Goal: Task Accomplishment & Management: Manage account settings

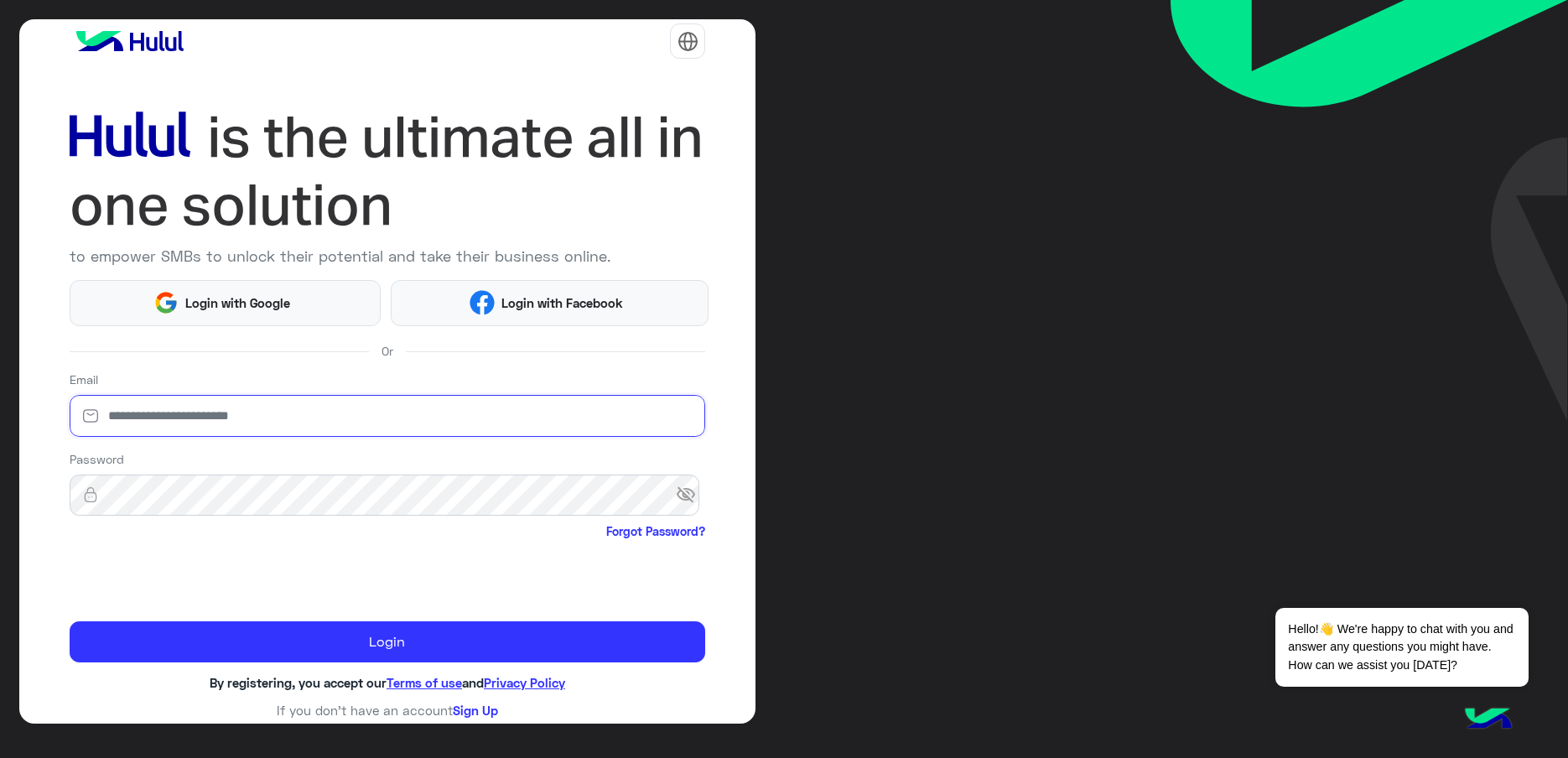
click at [169, 413] on input "email" at bounding box center [387, 415] width 636 height 41
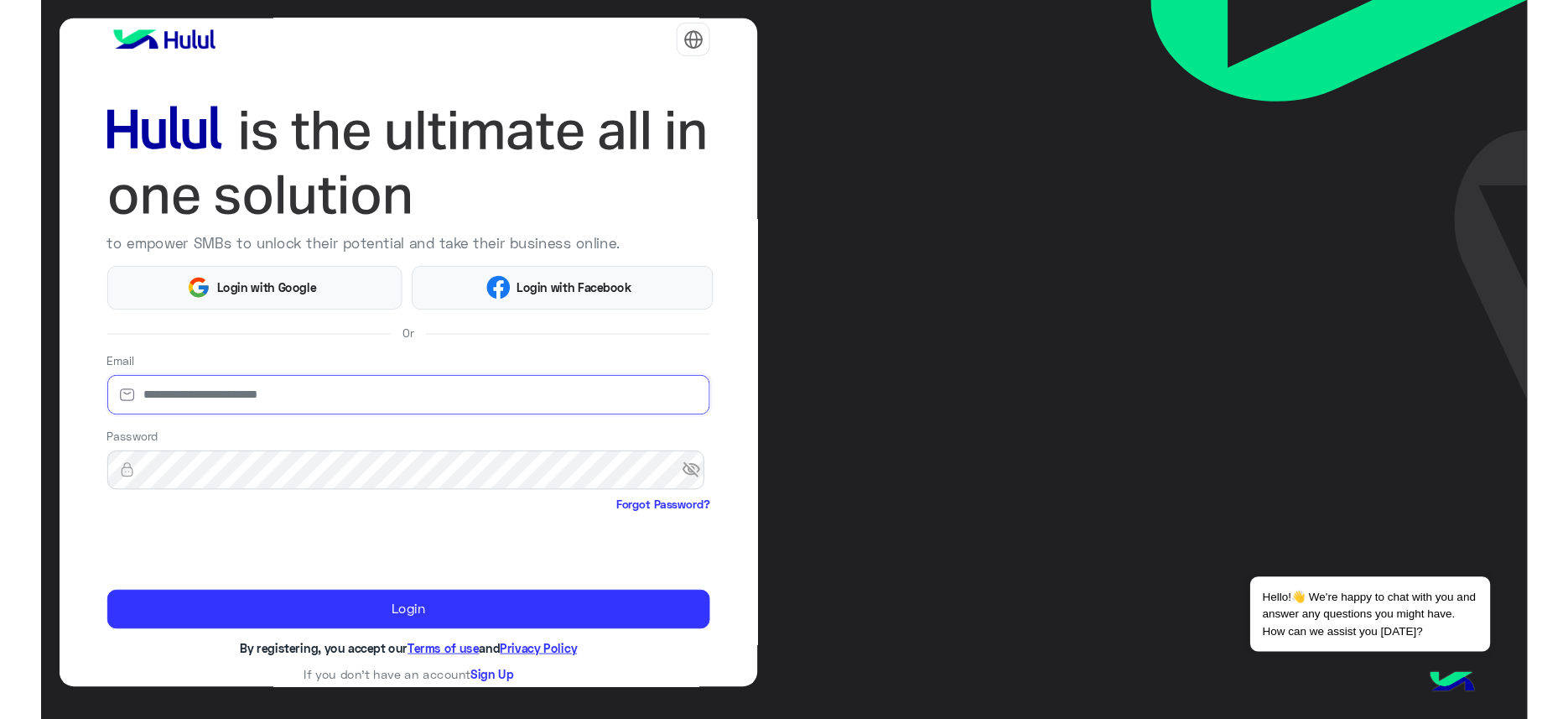
scroll to position [18, 0]
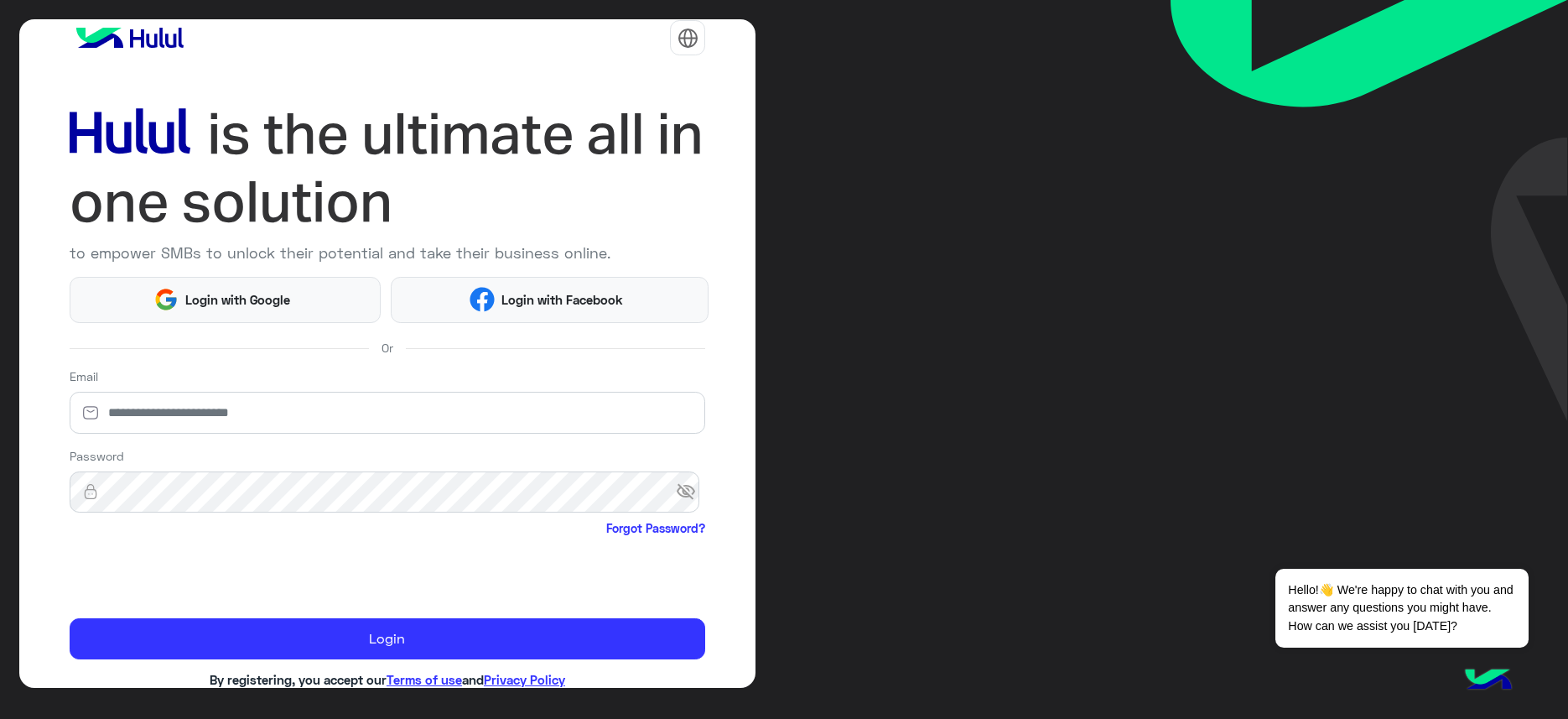
click at [163, 386] on div "Email" at bounding box center [387, 403] width 636 height 73
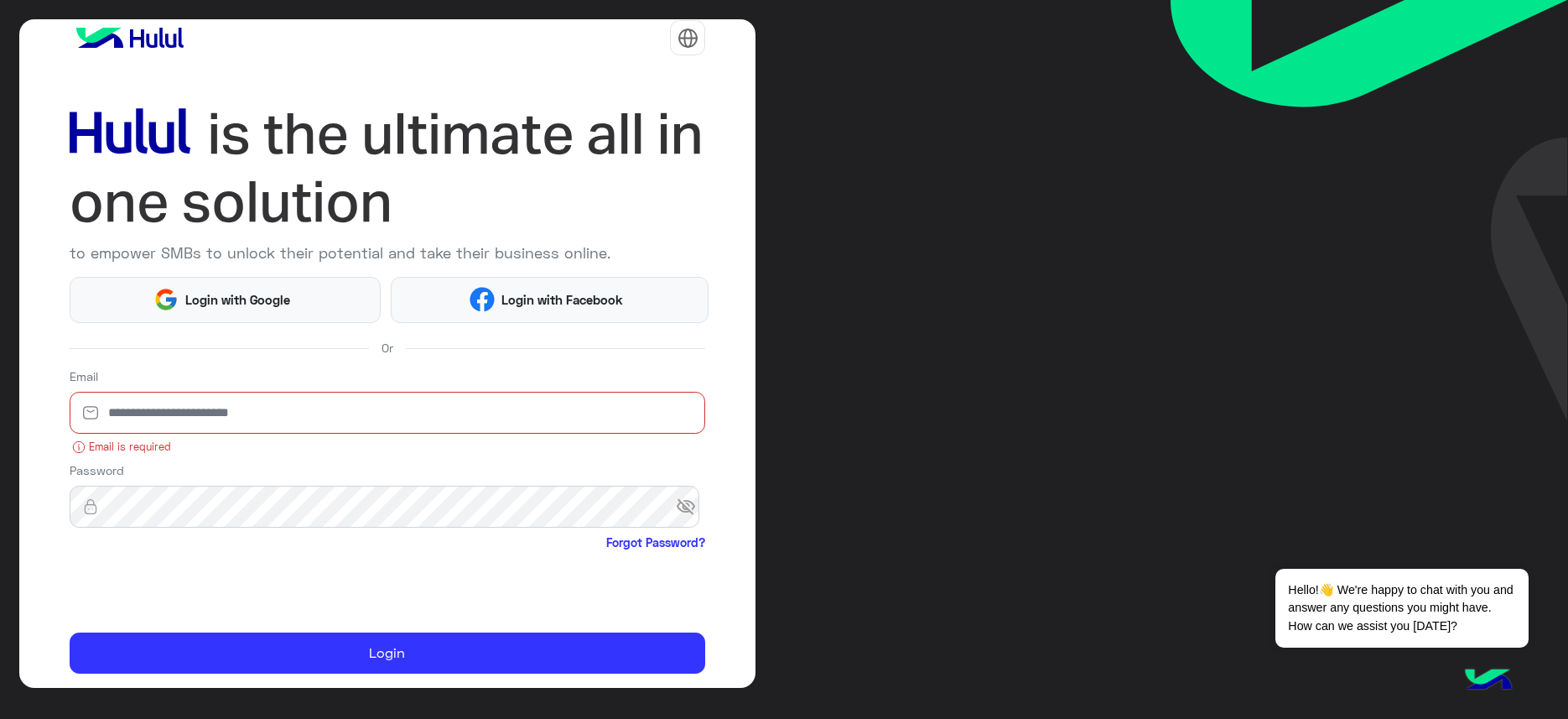
click at [153, 415] on input "email" at bounding box center [387, 413] width 636 height 42
type input "**********"
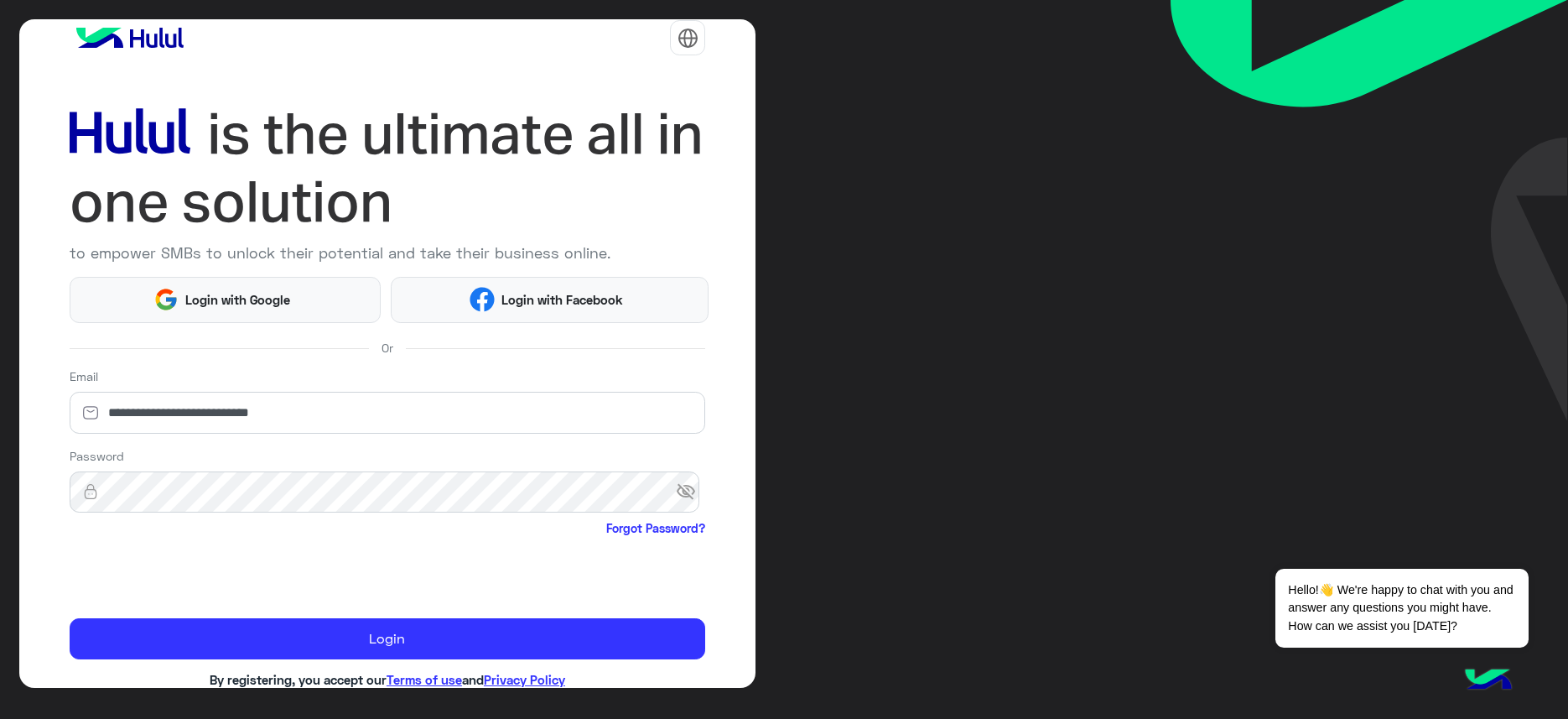
drag, startPoint x: 182, startPoint y: 520, endPoint x: 172, endPoint y: 512, distance: 12.8
click at [180, 520] on span "Forgot Password?" at bounding box center [387, 530] width 636 height 21
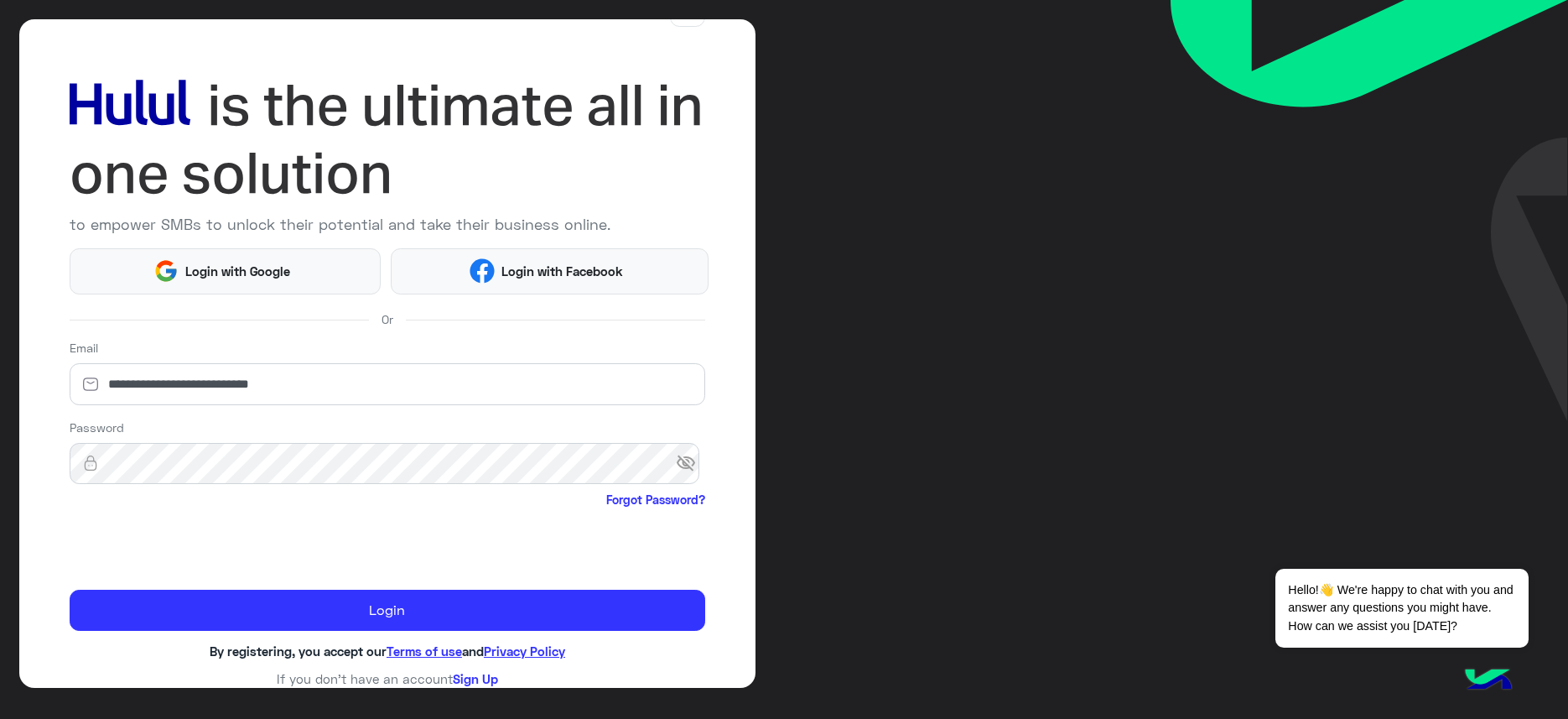
scroll to position [54, 0]
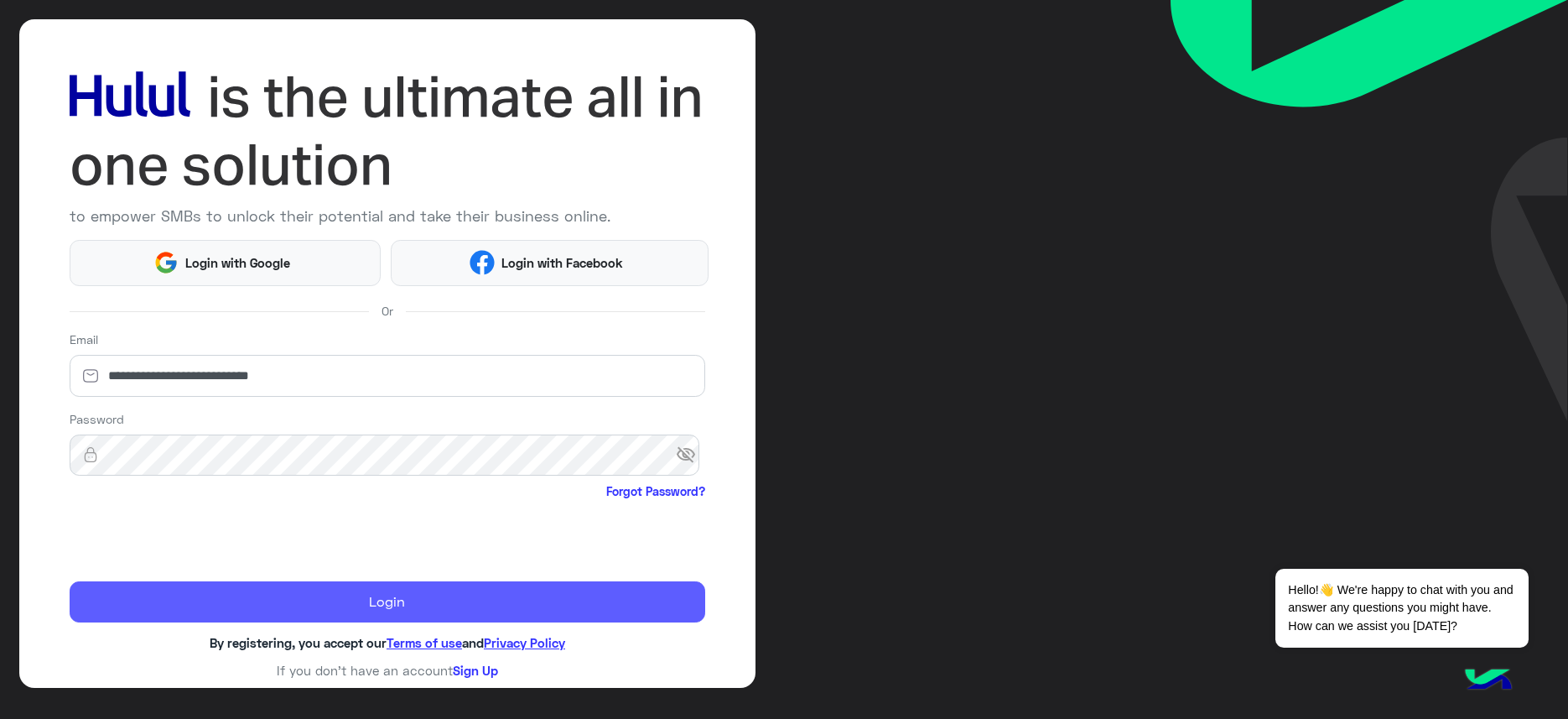
click at [508, 610] on button "Login" at bounding box center [387, 602] width 636 height 42
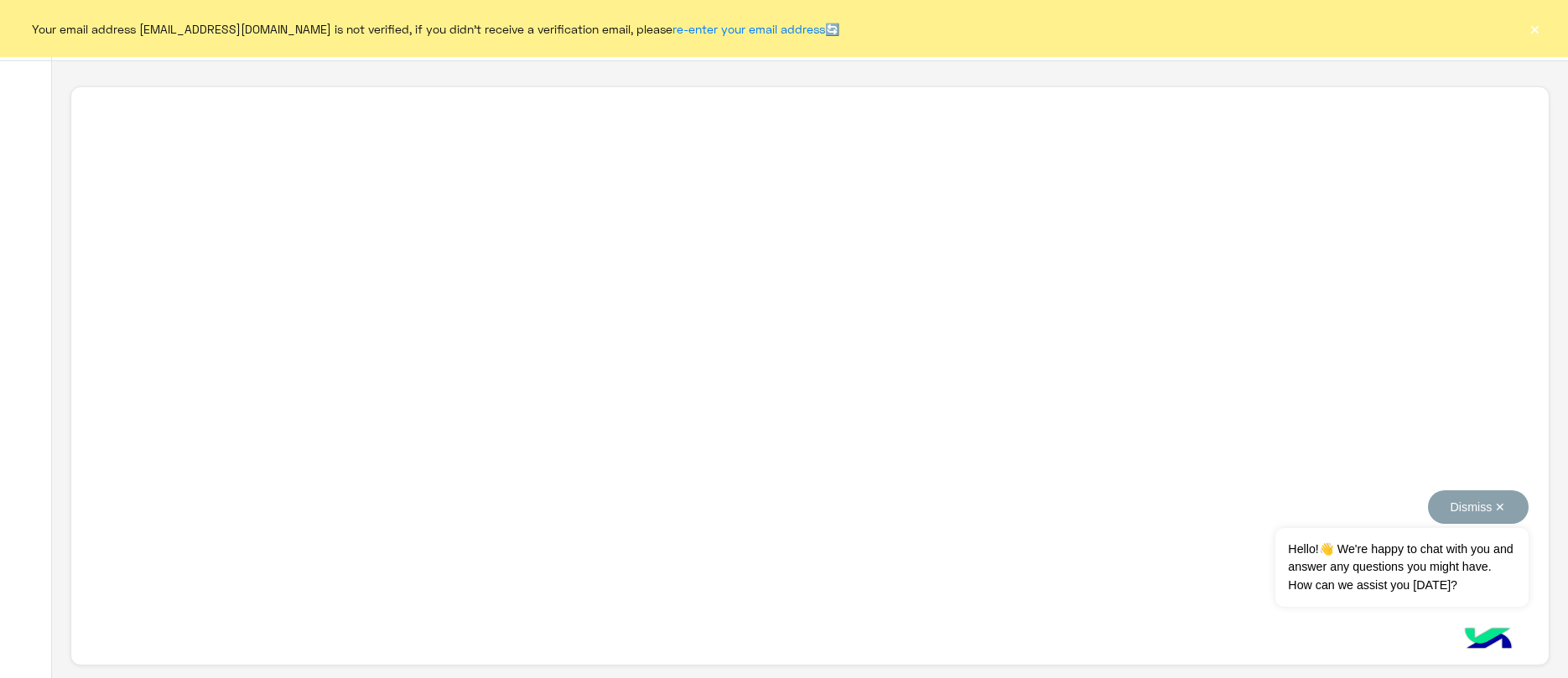
click at [1428, 514] on button "Dismiss ✕" at bounding box center [1478, 507] width 101 height 33
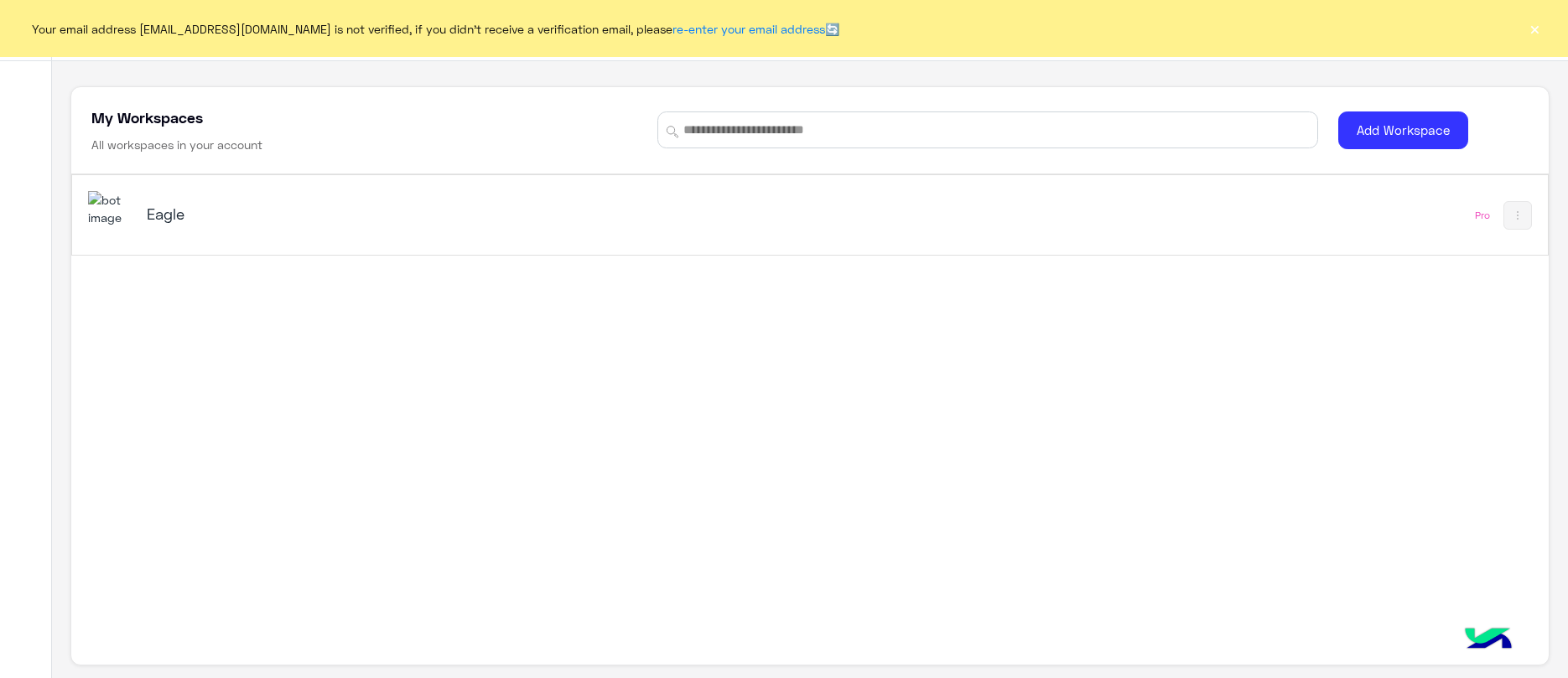
click at [1534, 30] on button "×" at bounding box center [1534, 29] width 17 height 17
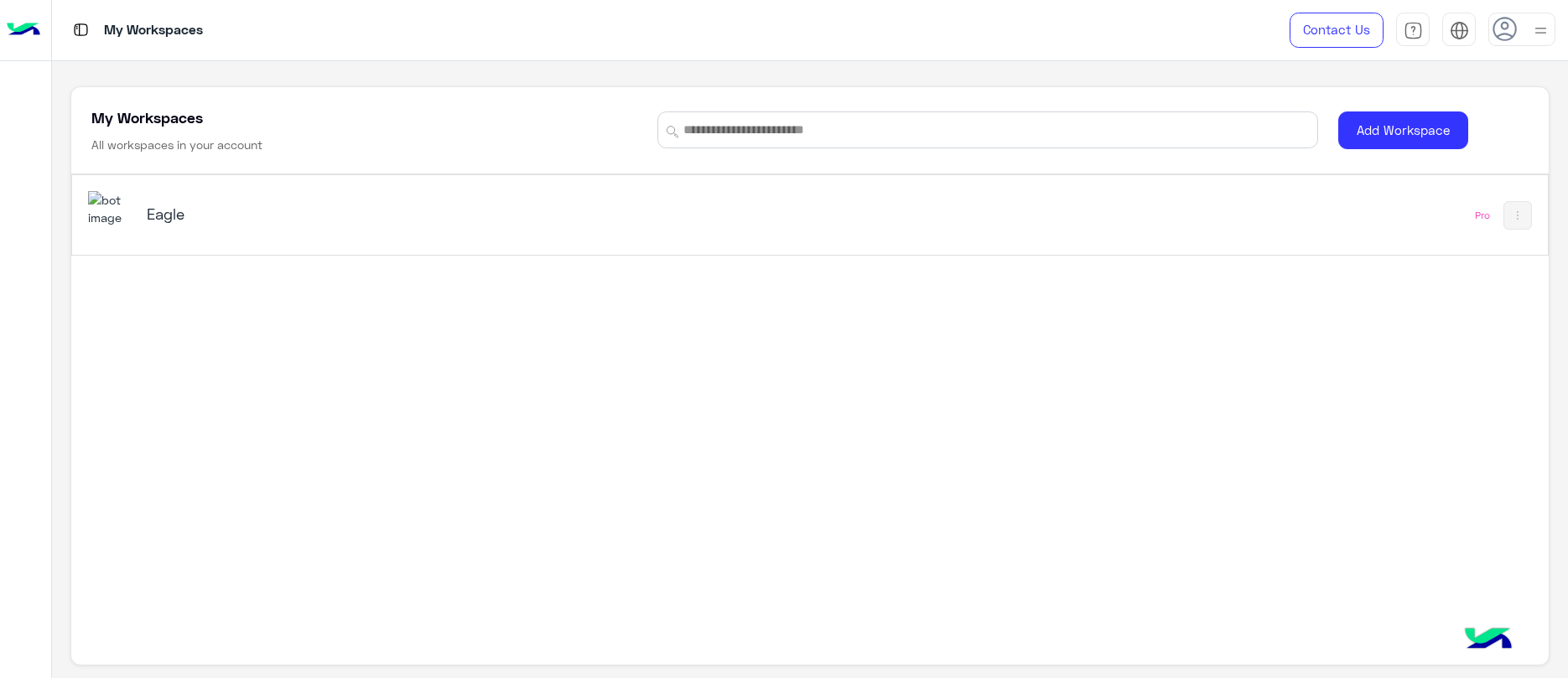
click at [173, 226] on div "Eagle" at bounding box center [407, 215] width 520 height 23
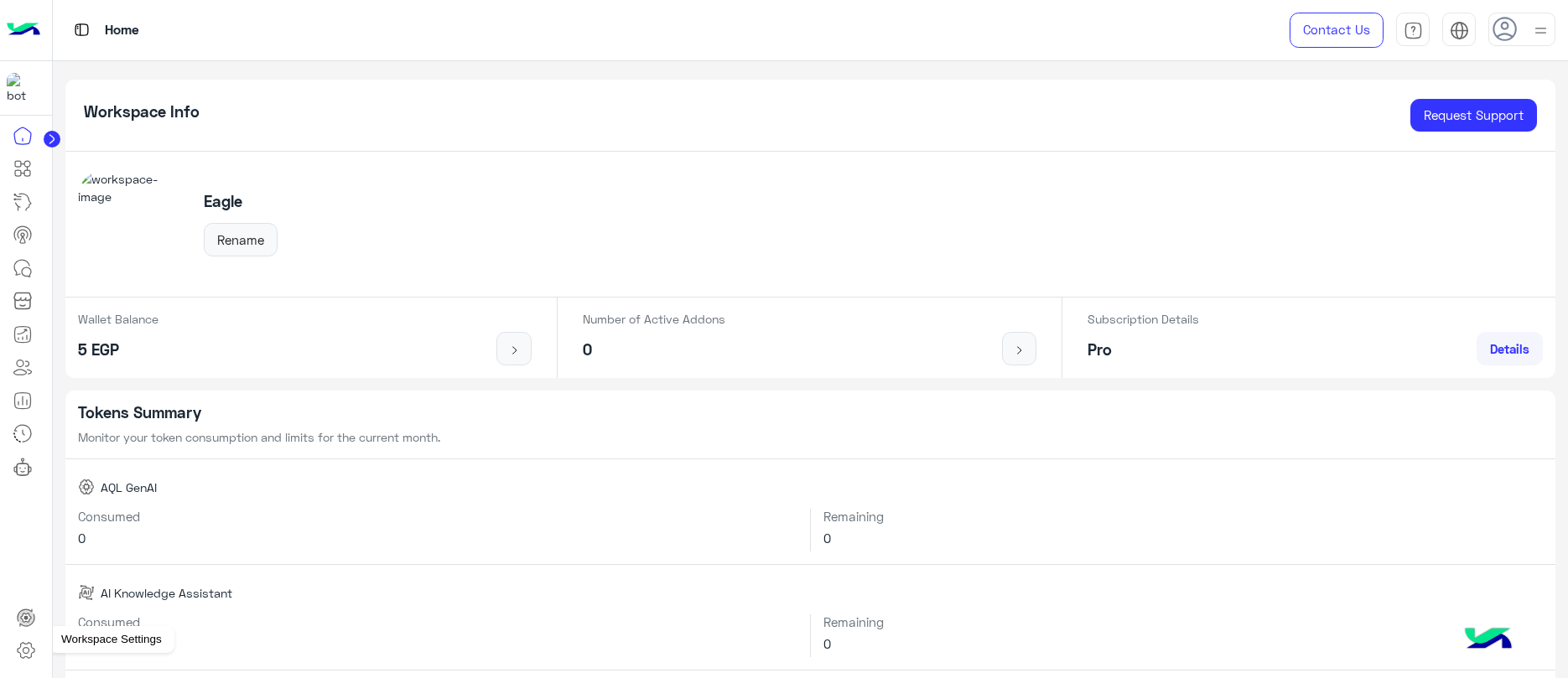
click at [30, 637] on link at bounding box center [26, 650] width 45 height 33
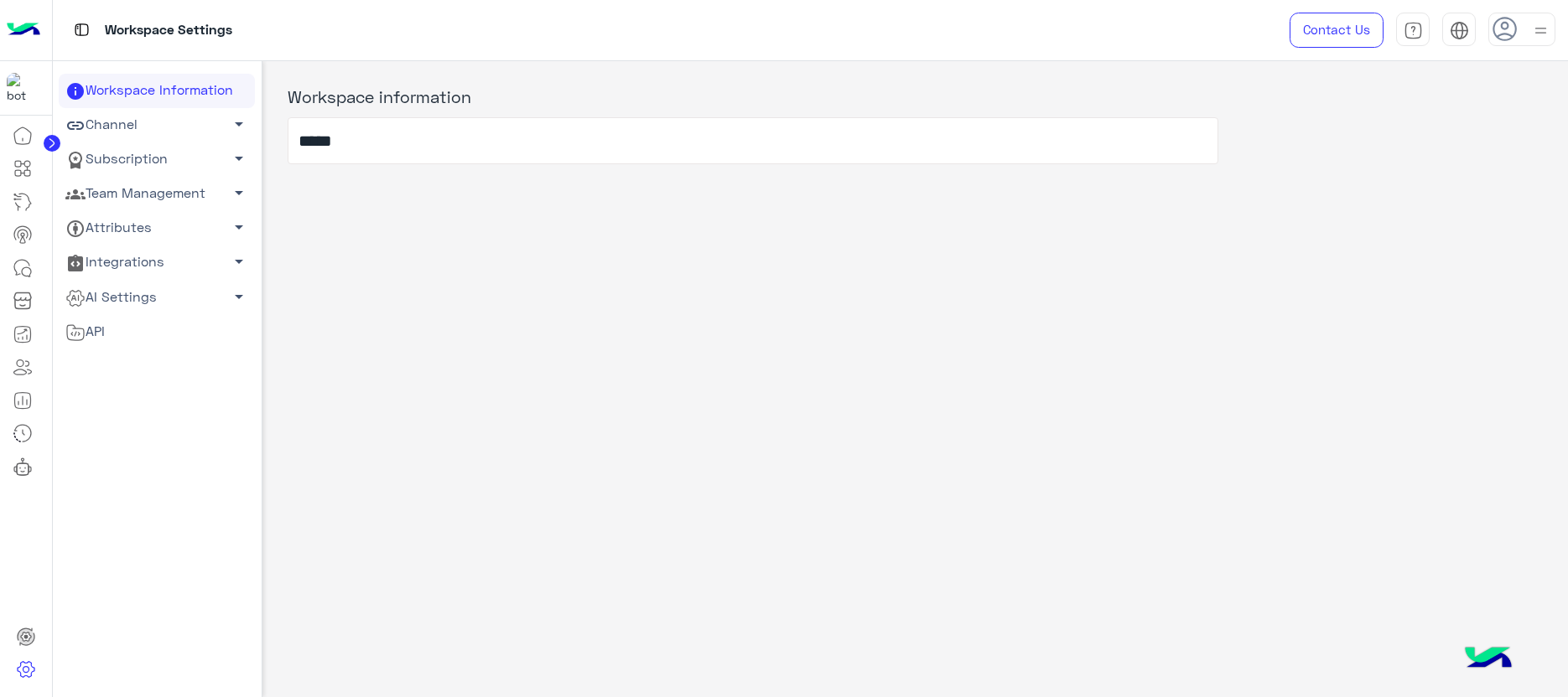
click at [180, 229] on link "Attributes arrow_drop_down" at bounding box center [157, 228] width 196 height 34
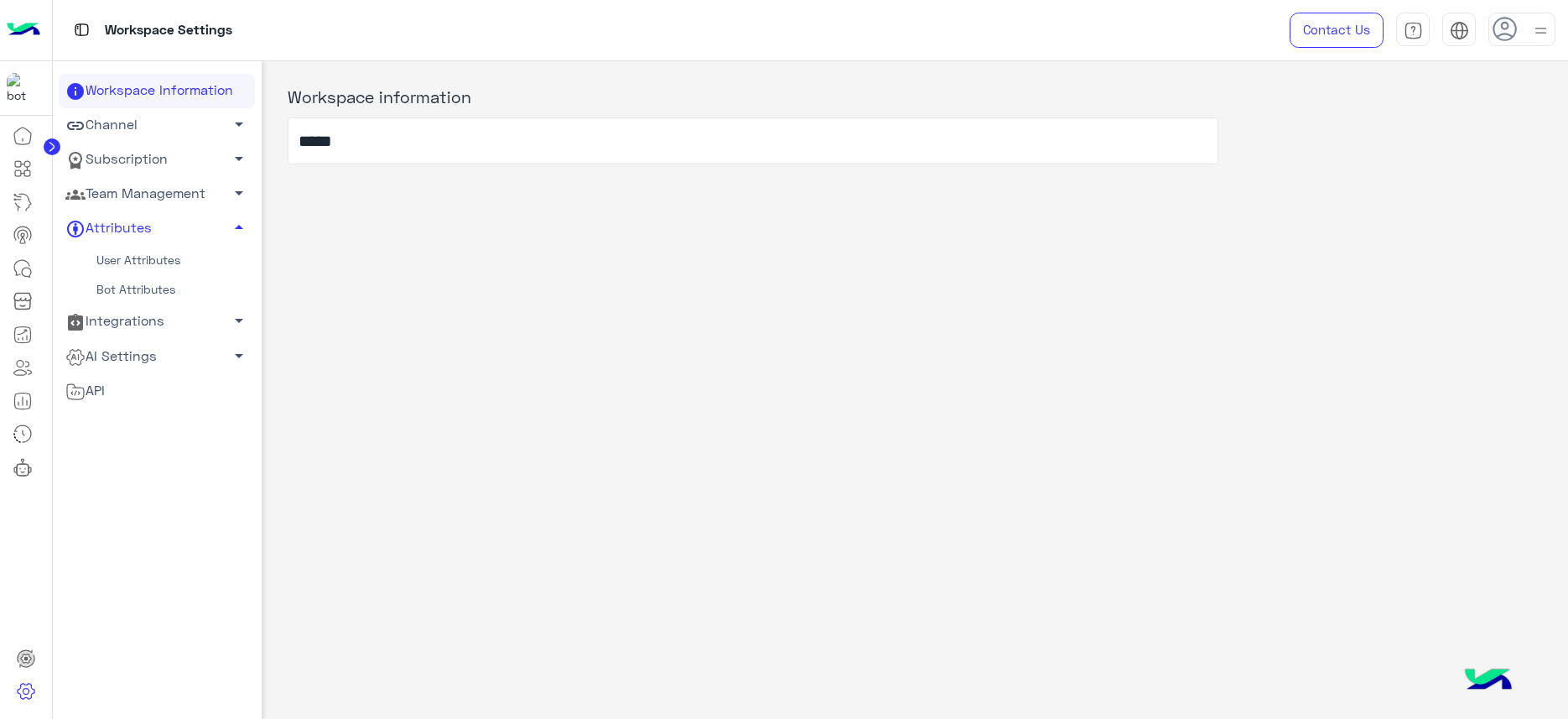
click at [173, 185] on link "Team Management arrow_drop_down" at bounding box center [157, 194] width 196 height 34
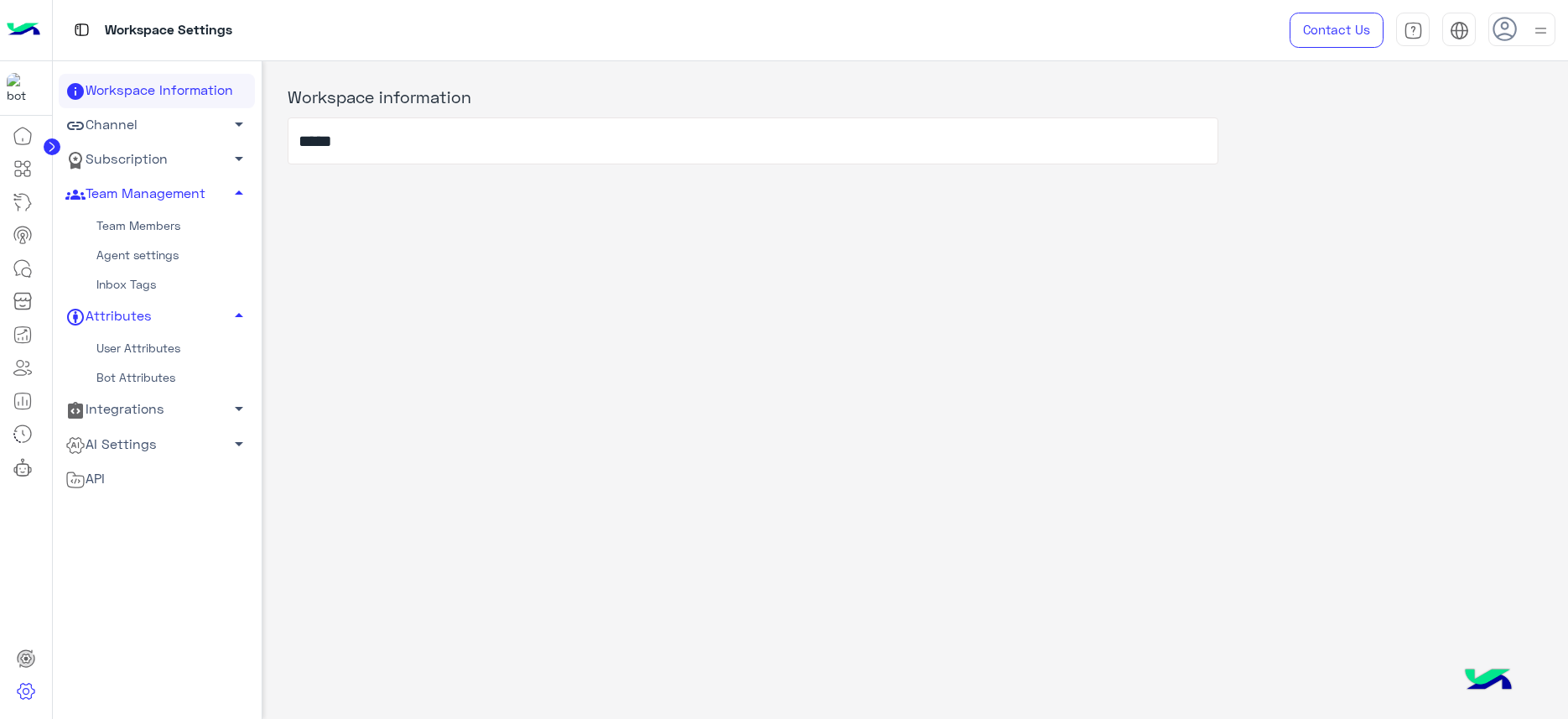
click at [155, 225] on link "Team Members" at bounding box center [157, 226] width 196 height 30
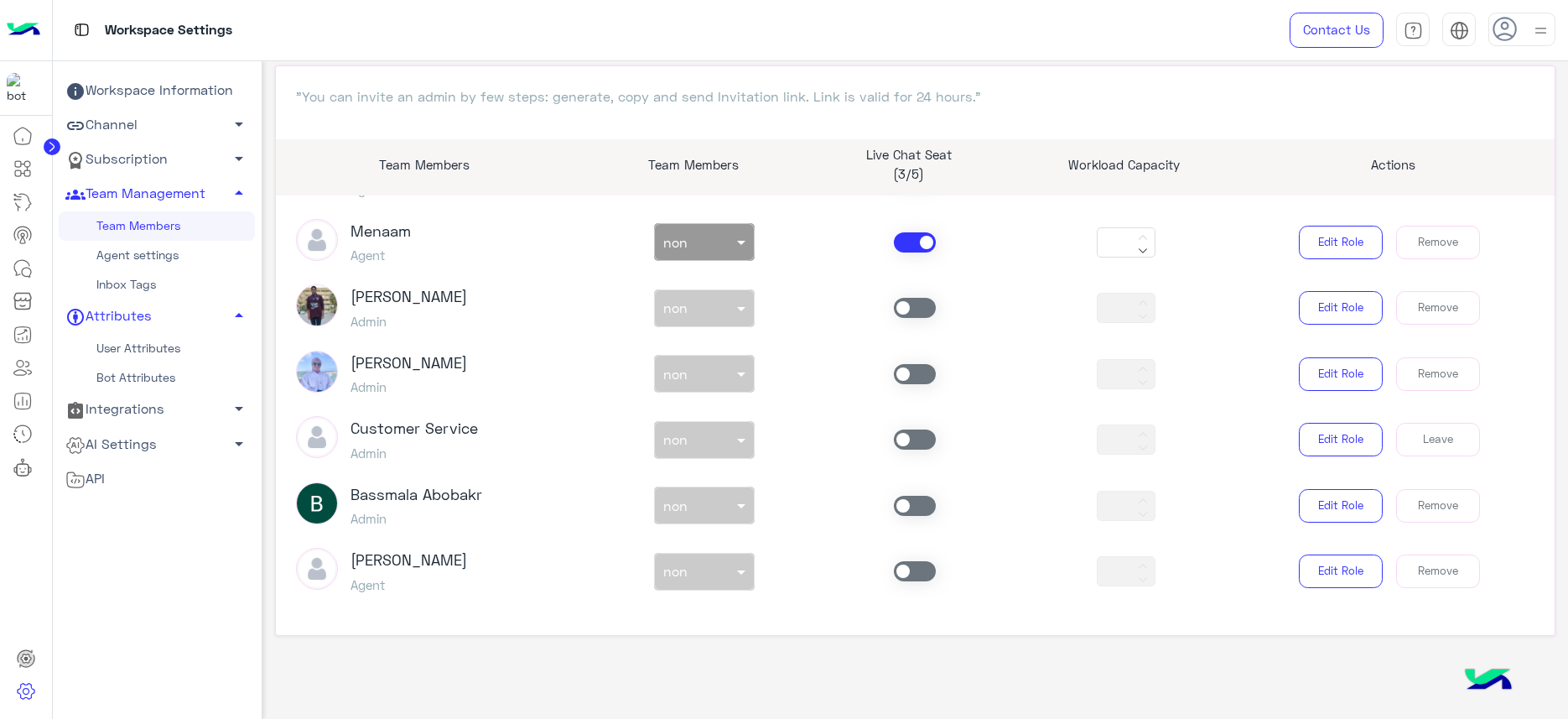
scroll to position [1012, 0]
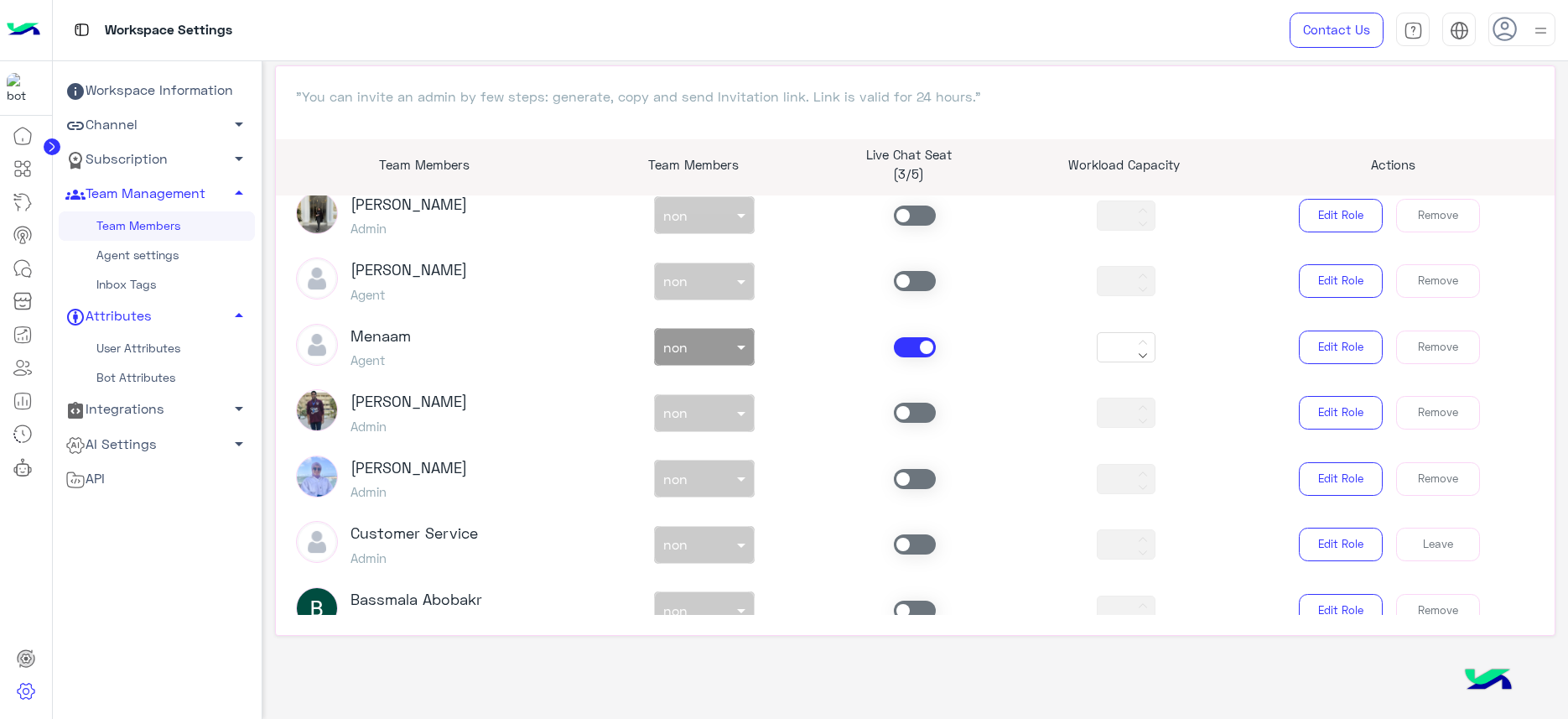
click at [905, 277] on span at bounding box center [914, 282] width 42 height 20
click at [727, 280] on div "non × non" at bounding box center [704, 282] width 210 height 38
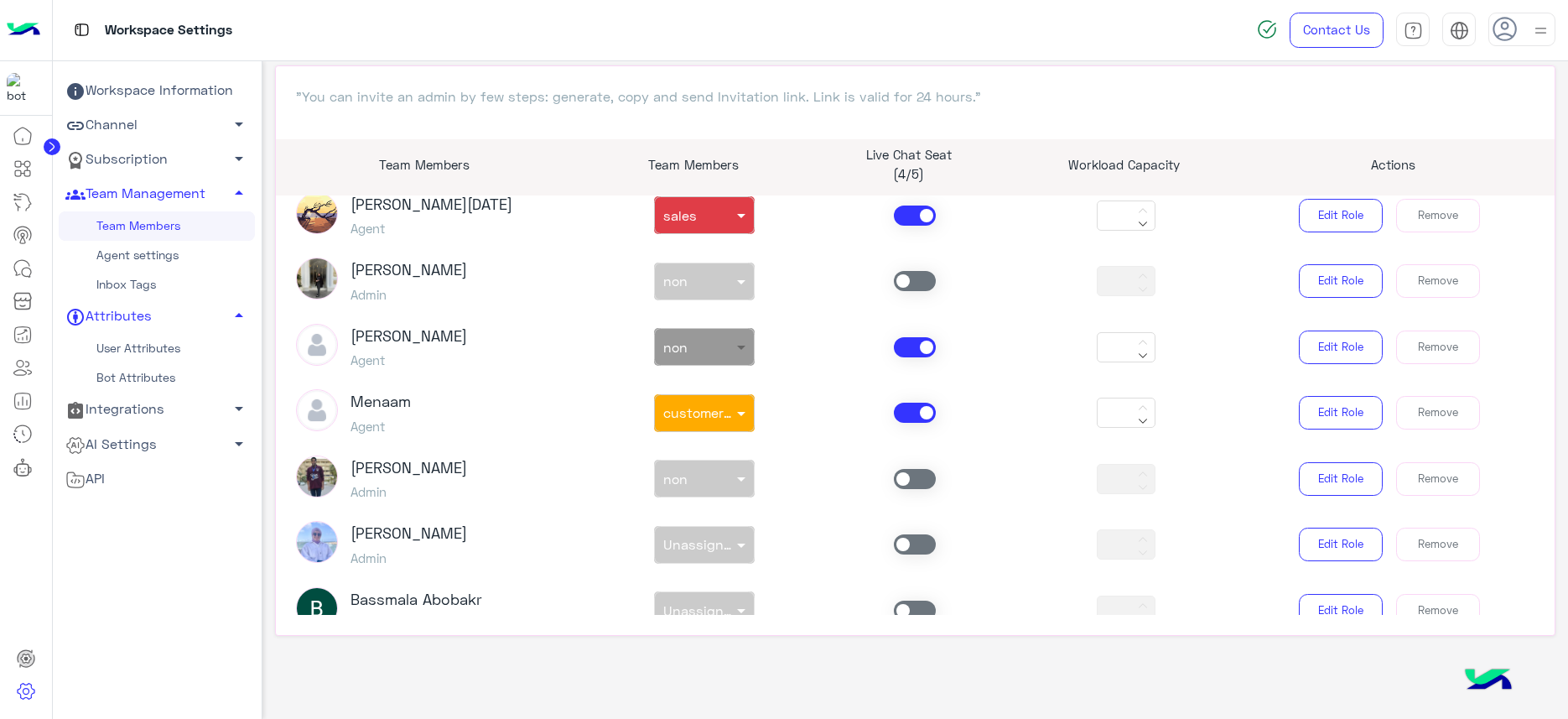
click at [734, 338] on span at bounding box center [743, 346] width 21 height 18
click at [696, 414] on div "sales" at bounding box center [703, 416] width 101 height 31
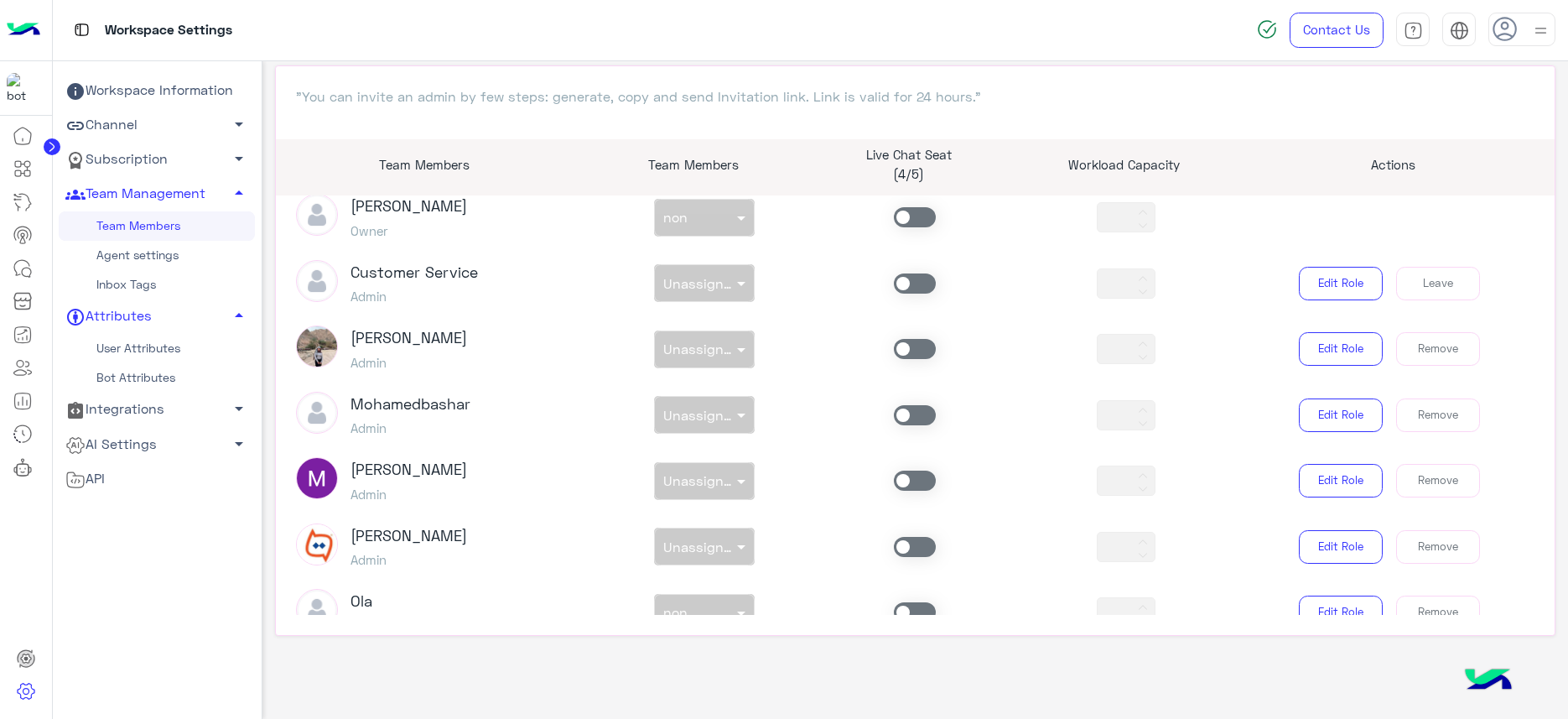
scroll to position [0, 0]
